Goal: Use online tool/utility: Use online tool/utility

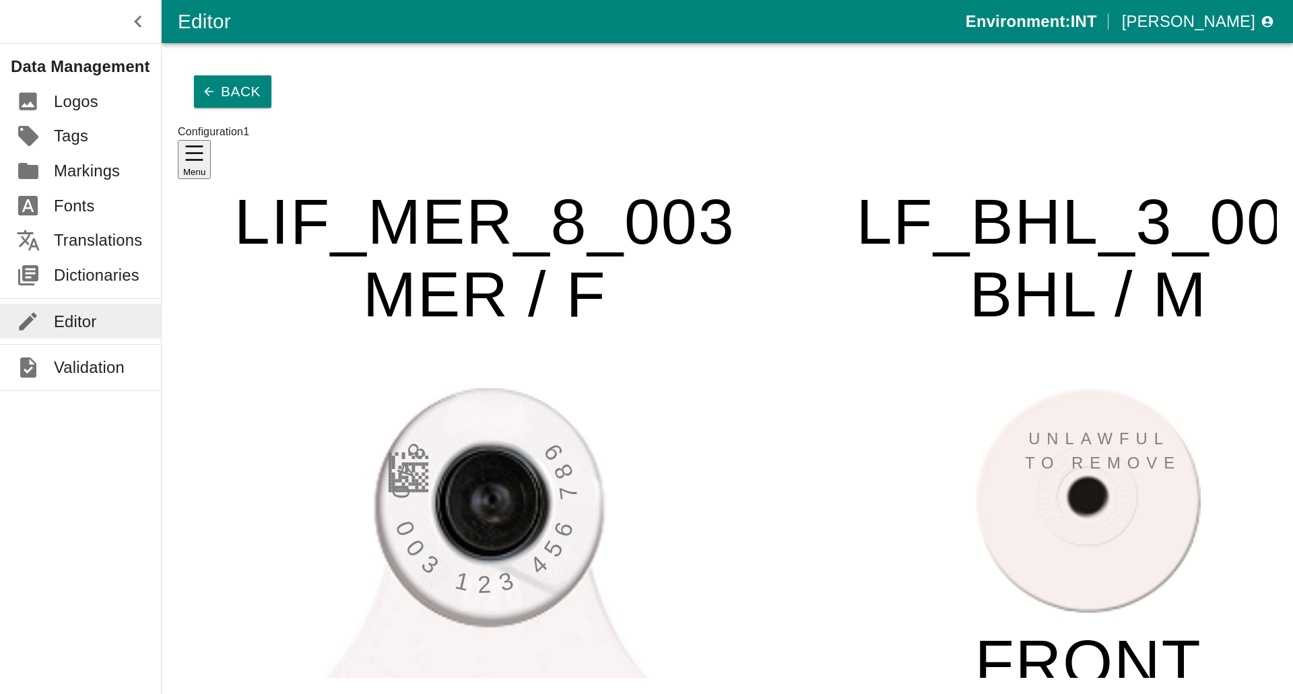
click at [199, 79] on button "Back" at bounding box center [232, 91] width 77 height 32
